Goal: Task Accomplishment & Management: Manage account settings

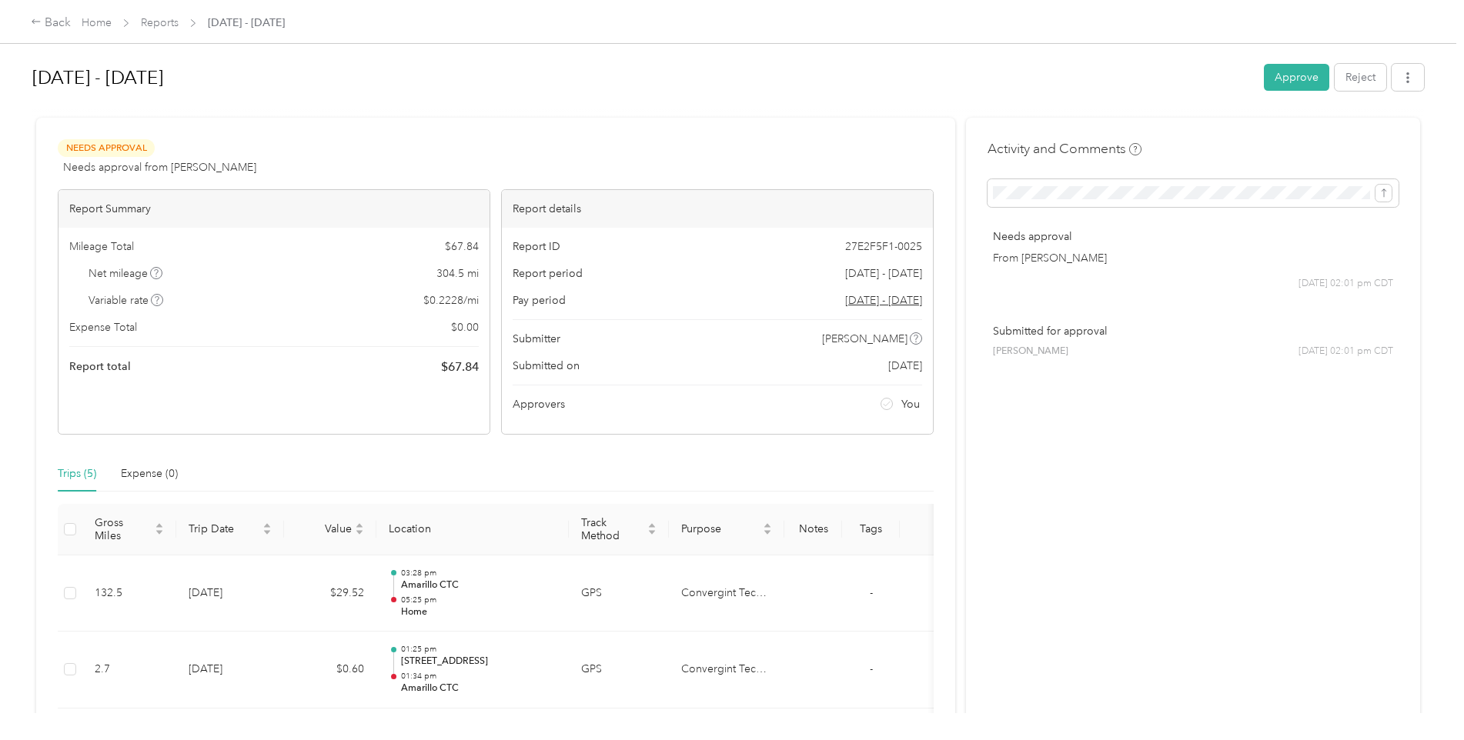
click at [1286, 78] on button "Approve" at bounding box center [1296, 77] width 65 height 27
click at [1286, 75] on button "Approve" at bounding box center [1296, 77] width 65 height 27
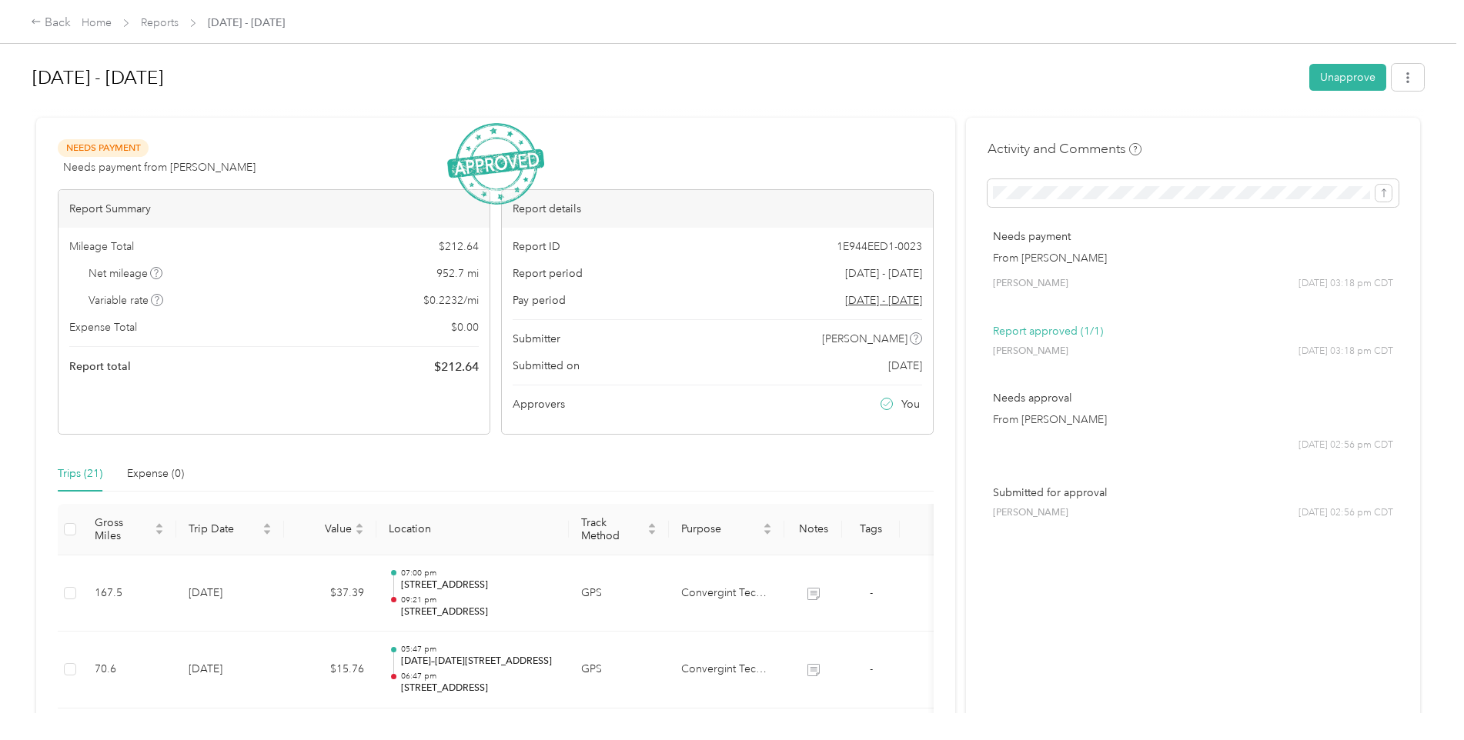
click at [172, 27] on link "Reports" at bounding box center [160, 22] width 38 height 13
